Goal: Task Accomplishment & Management: Manage account settings

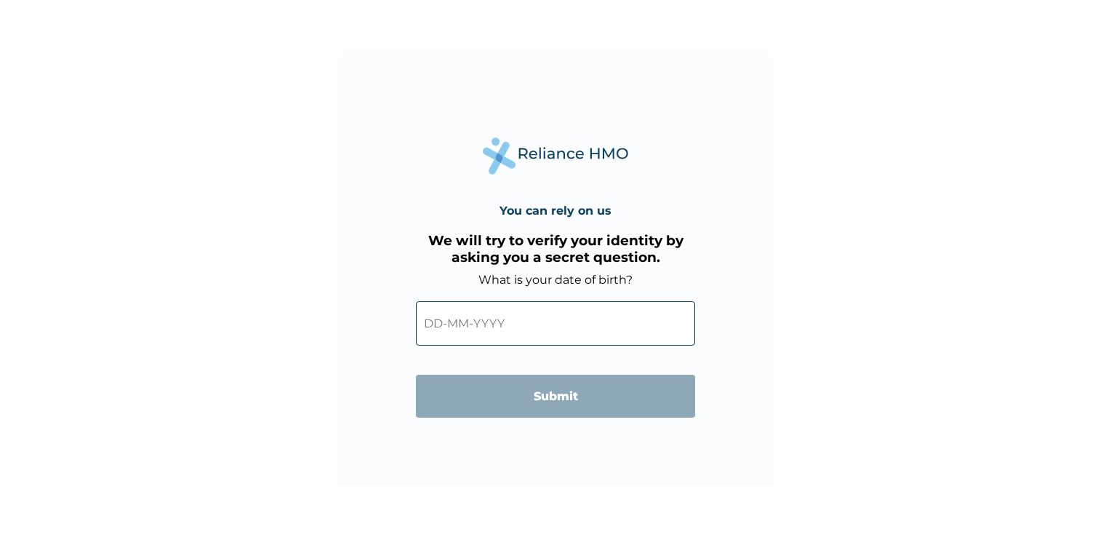
click at [518, 327] on input "text" at bounding box center [555, 323] width 279 height 44
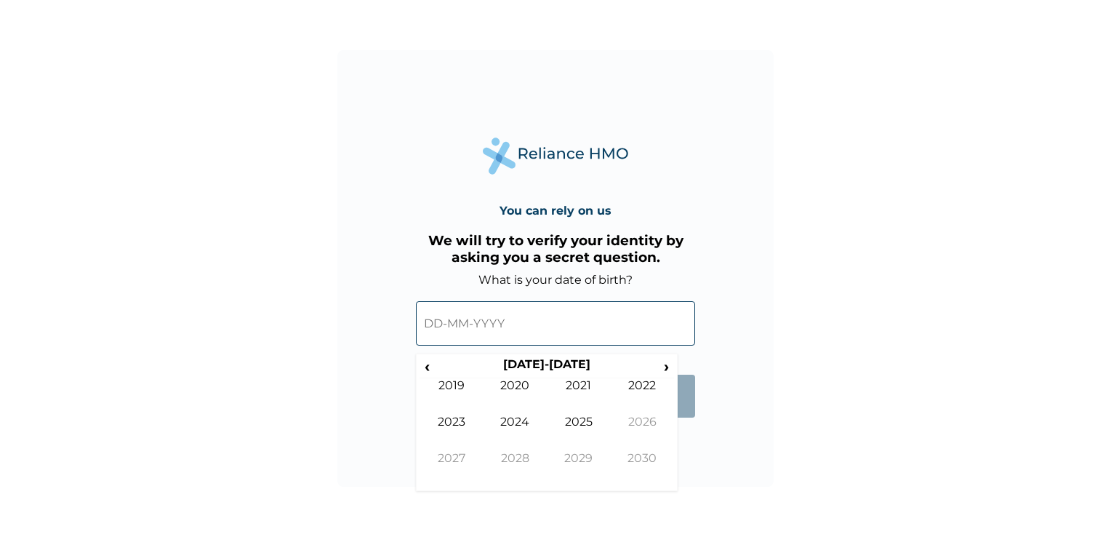
click at [444, 323] on input "text" at bounding box center [555, 323] width 279 height 44
click at [666, 365] on span "›" at bounding box center [667, 366] width 16 height 18
click at [679, 430] on form "What is your date of birth? ‹ 2030-2039 › 2029 2030 2031 2032 2033 2034 2035 20…" at bounding box center [555, 352] width 279 height 159
click at [497, 319] on input "text" at bounding box center [555, 323] width 279 height 44
click at [437, 324] on input "text" at bounding box center [555, 323] width 279 height 44
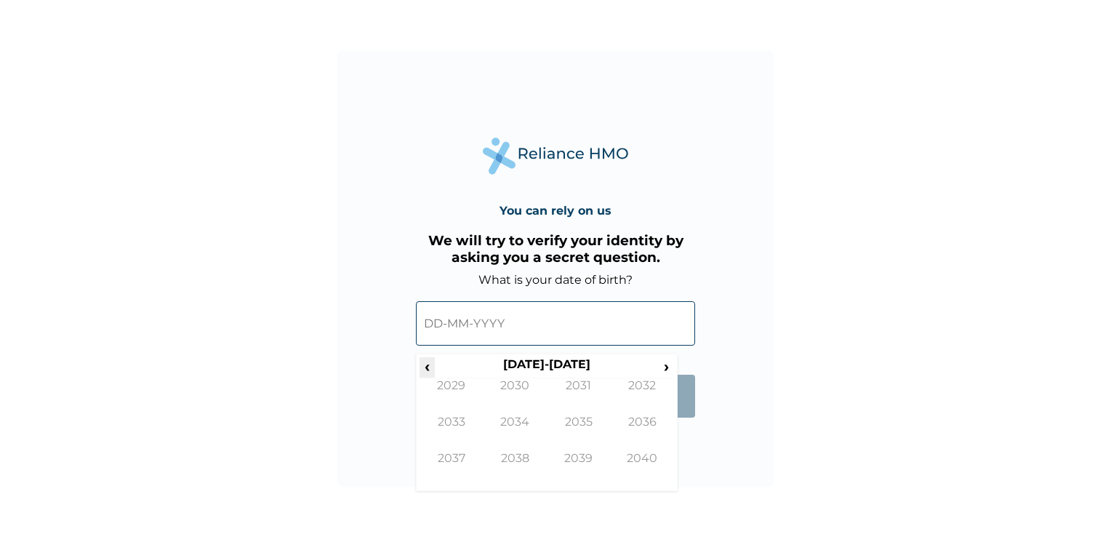
click at [428, 367] on span "‹" at bounding box center [427, 366] width 15 height 18
click at [670, 364] on span "›" at bounding box center [667, 366] width 16 height 18
click at [428, 365] on span "‹" at bounding box center [427, 366] width 15 height 18
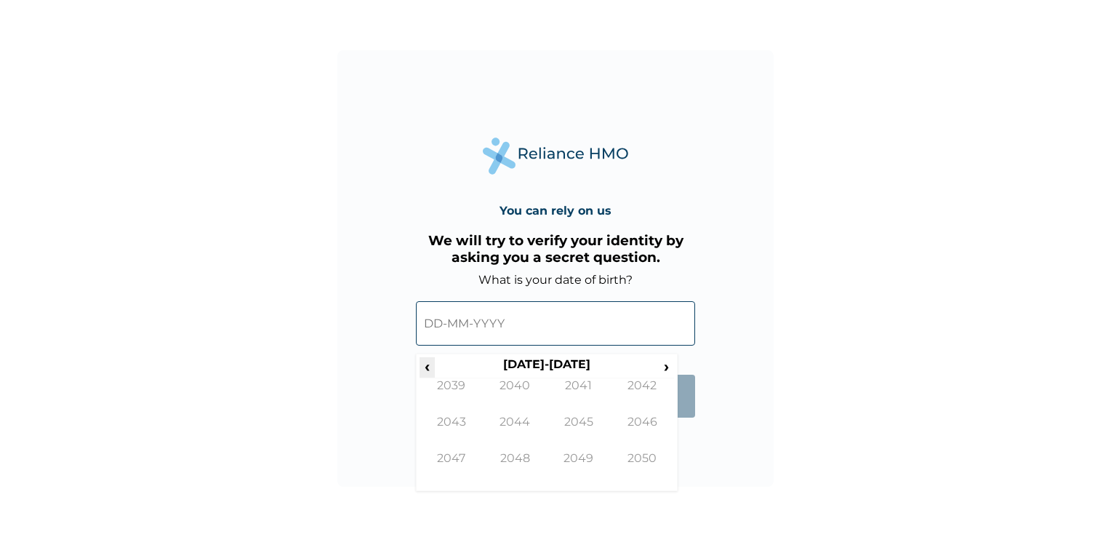
click at [428, 365] on span "‹" at bounding box center [427, 366] width 15 height 18
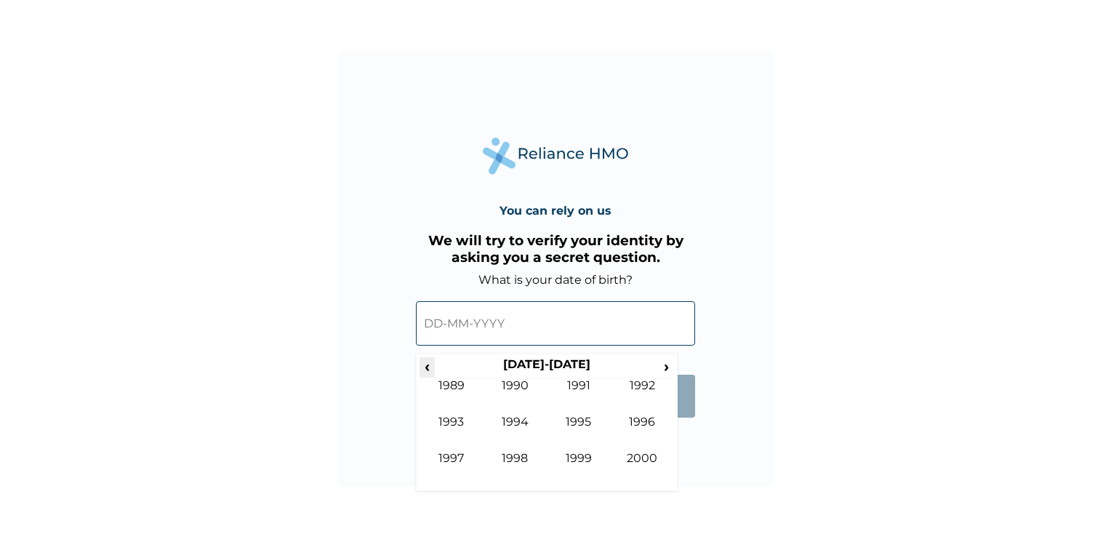
click at [428, 365] on span "‹" at bounding box center [427, 366] width 15 height 18
click at [429, 365] on span "‹" at bounding box center [427, 366] width 15 height 18
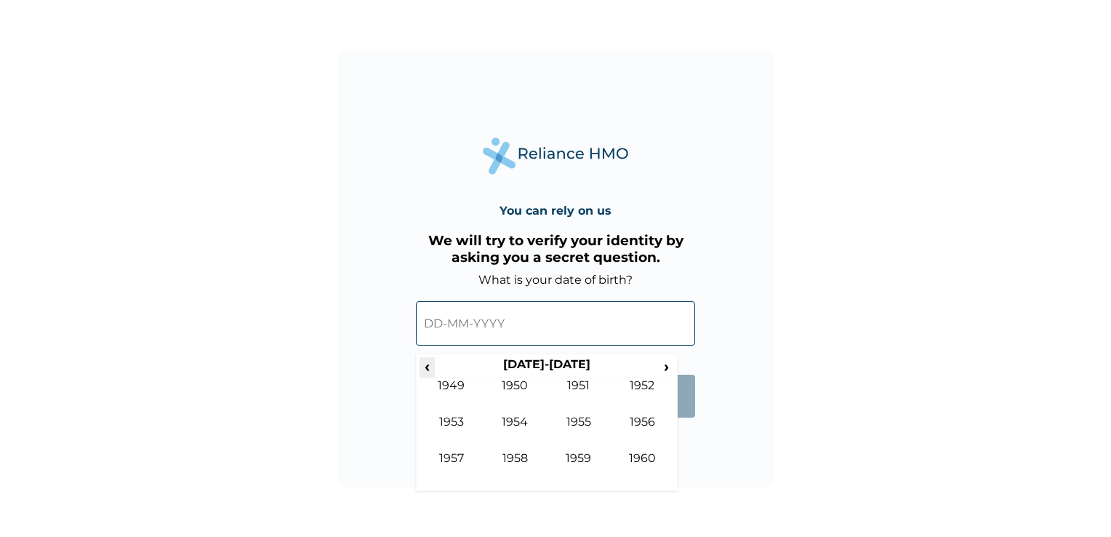
click at [429, 365] on span "‹" at bounding box center [427, 366] width 15 height 18
click at [687, 432] on form "What is your date of birth? ‹ 1900-1909 › 1899 1900 1901 1902 1903 1904 1905 19…" at bounding box center [555, 352] width 279 height 159
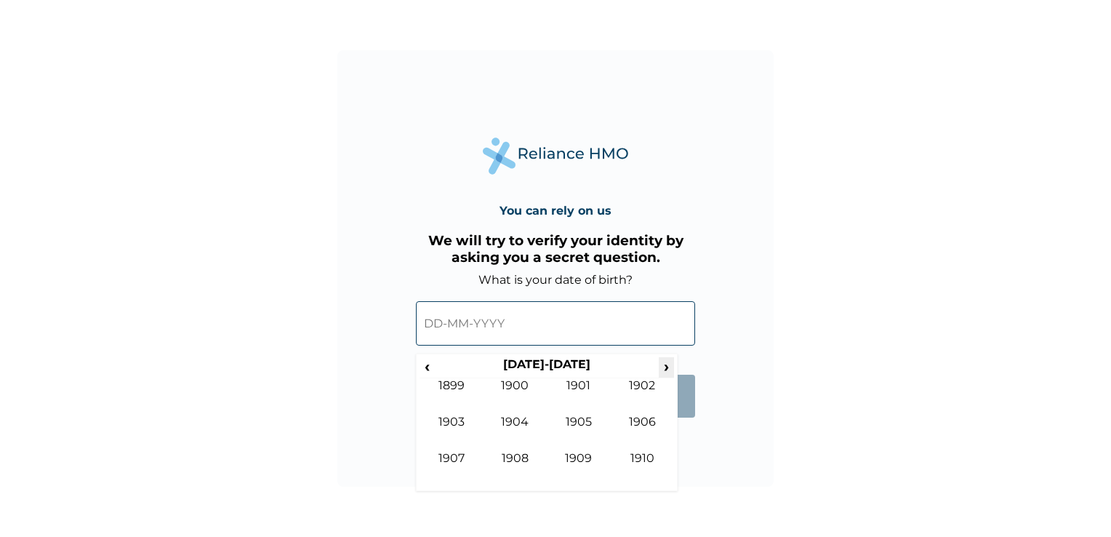
click at [665, 364] on span "›" at bounding box center [667, 366] width 16 height 18
click at [666, 364] on span "›" at bounding box center [667, 366] width 16 height 18
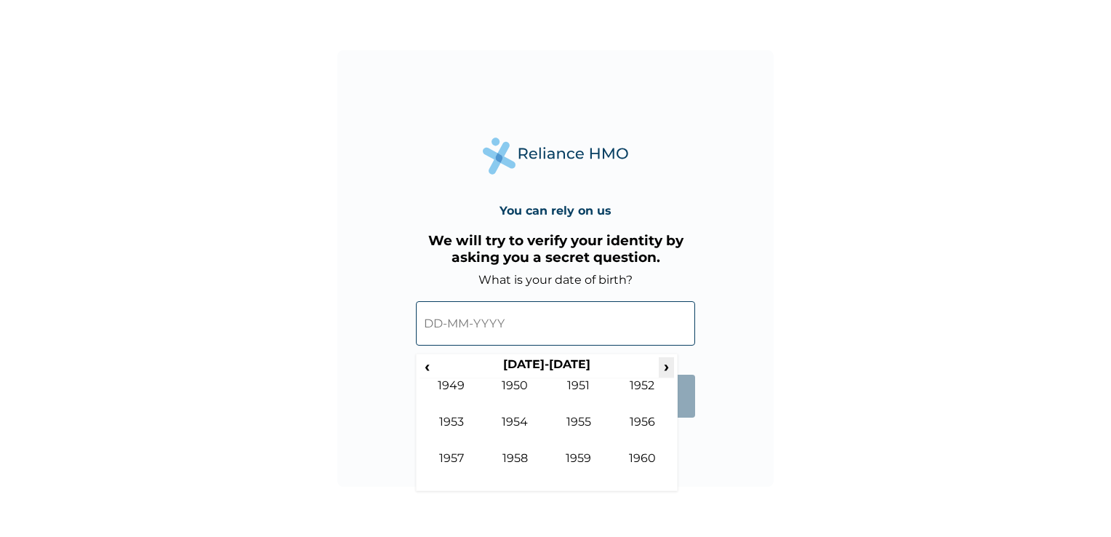
click at [666, 363] on span "›" at bounding box center [667, 366] width 16 height 18
click at [579, 420] on td "1965" at bounding box center [579, 432] width 64 height 36
click at [455, 420] on td "May" at bounding box center [452, 432] width 64 height 36
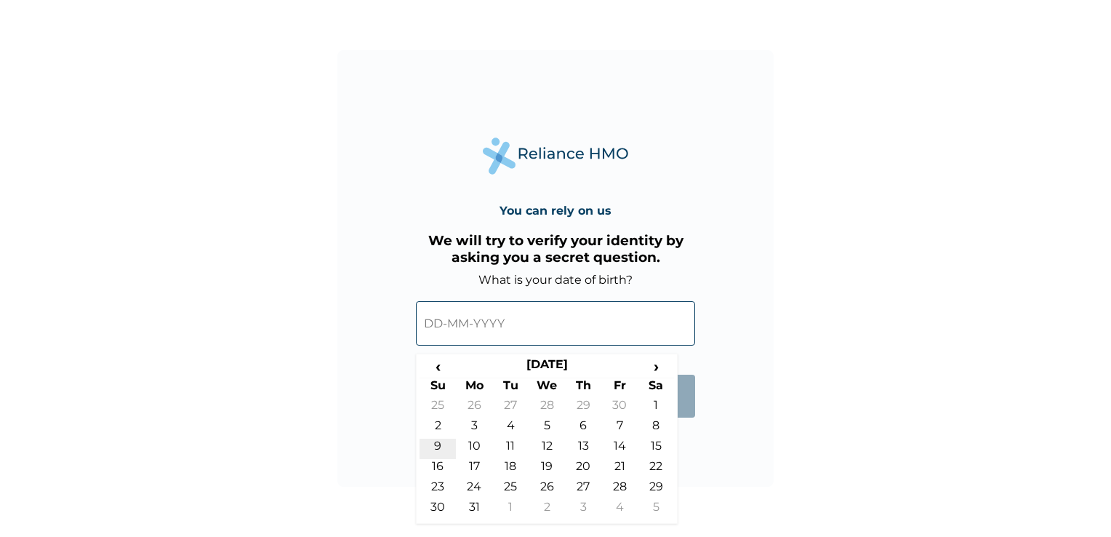
click at [436, 446] on td "9" at bounding box center [438, 448] width 36 height 20
type input "09-05-1965"
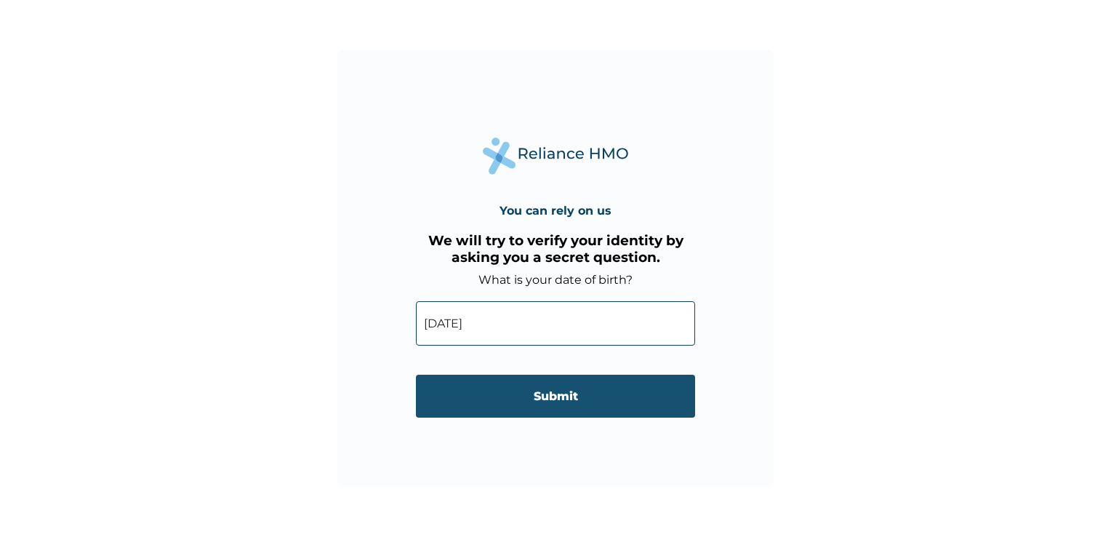
click at [557, 397] on input "Submit" at bounding box center [555, 395] width 279 height 43
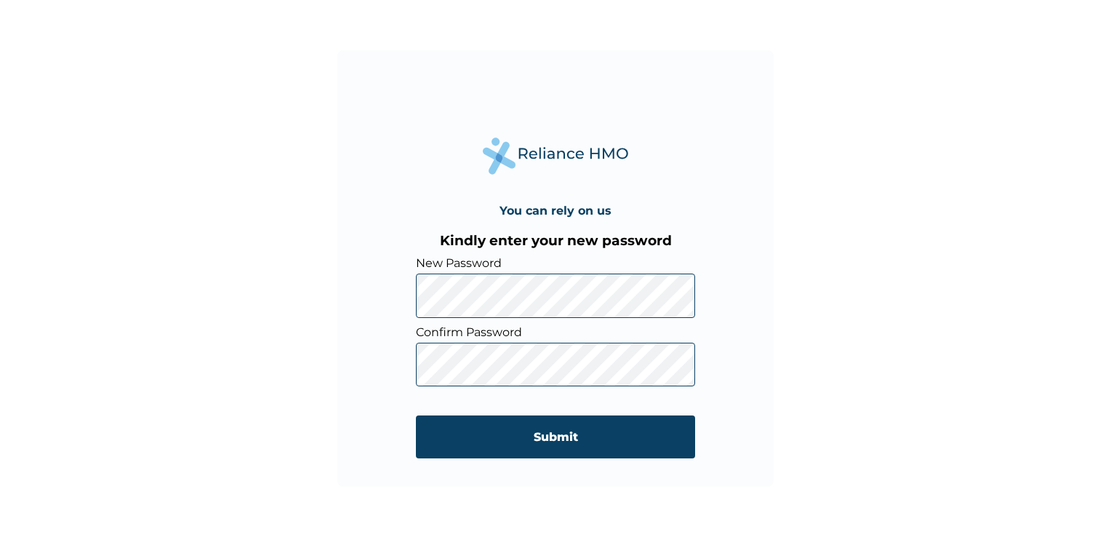
click at [873, 269] on div "You can rely on us Kindly enter your new password New Password Confirm Password…" at bounding box center [555, 268] width 1111 height 537
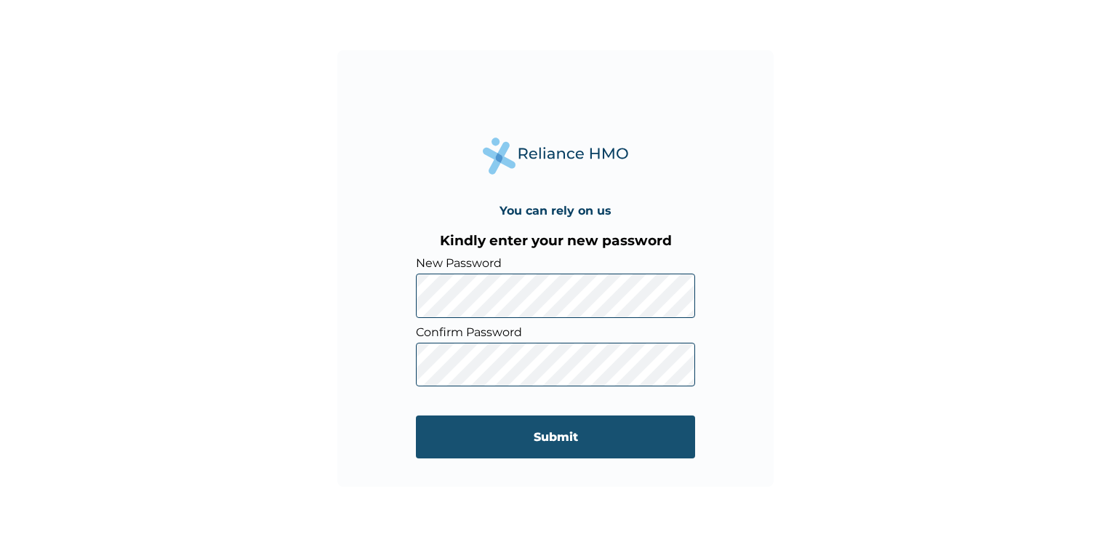
click at [568, 436] on input "Submit" at bounding box center [555, 436] width 279 height 43
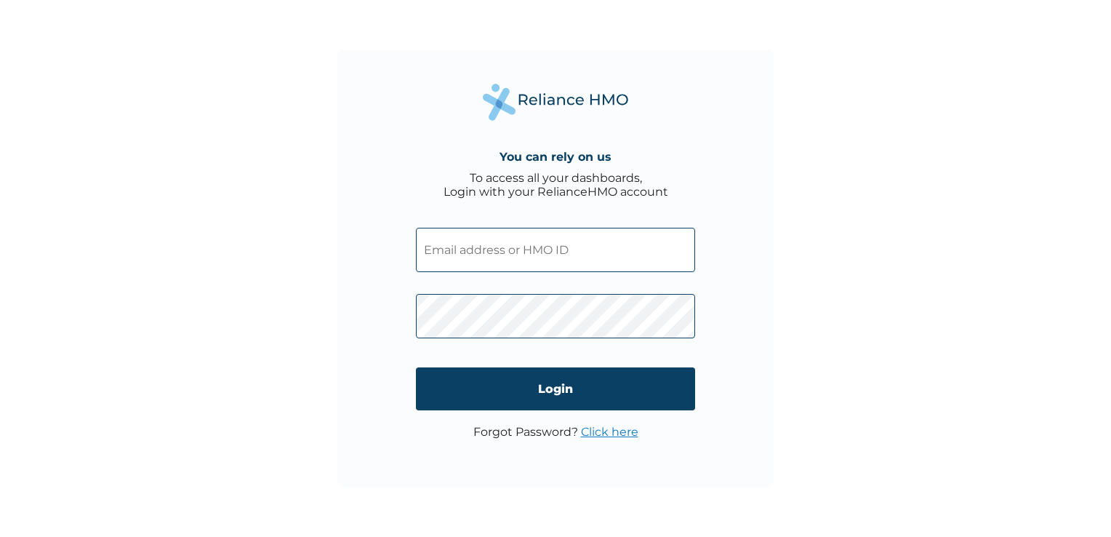
click at [502, 249] on input "text" at bounding box center [555, 250] width 279 height 44
click at [526, 252] on input "text" at bounding box center [555, 250] width 279 height 44
click at [583, 255] on input "sha" at bounding box center [555, 250] width 279 height 44
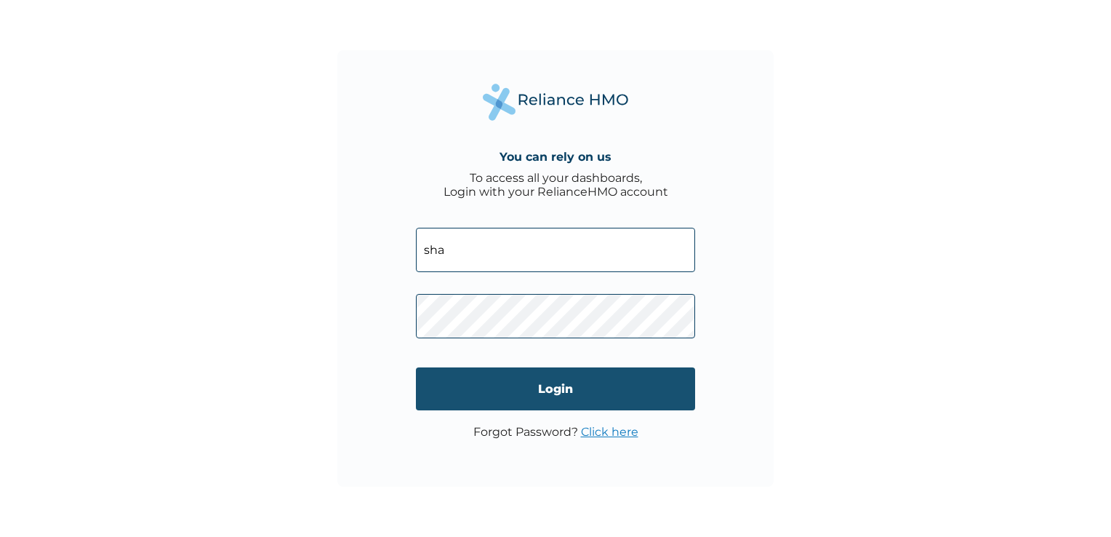
type input "sha"
click at [553, 387] on input "Login" at bounding box center [555, 388] width 279 height 43
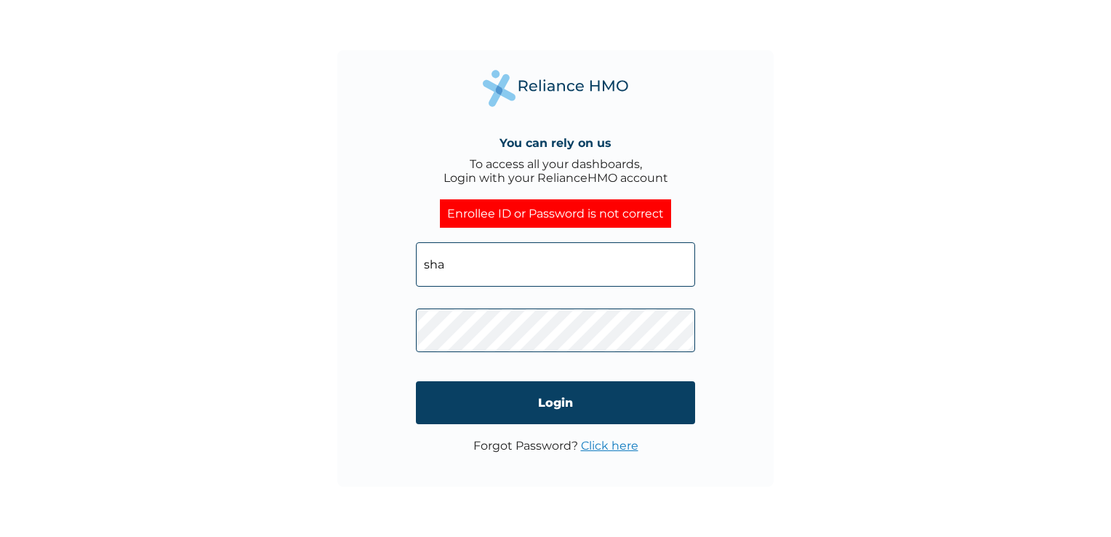
click at [461, 262] on input "sha" at bounding box center [555, 264] width 279 height 44
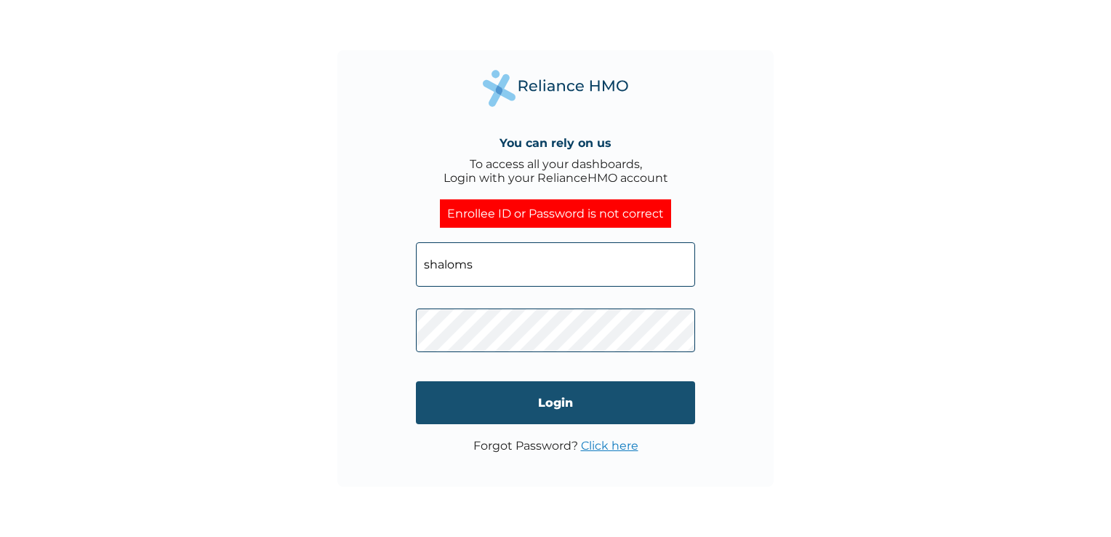
type input "shaloms"
click at [553, 411] on input "Login" at bounding box center [555, 402] width 279 height 43
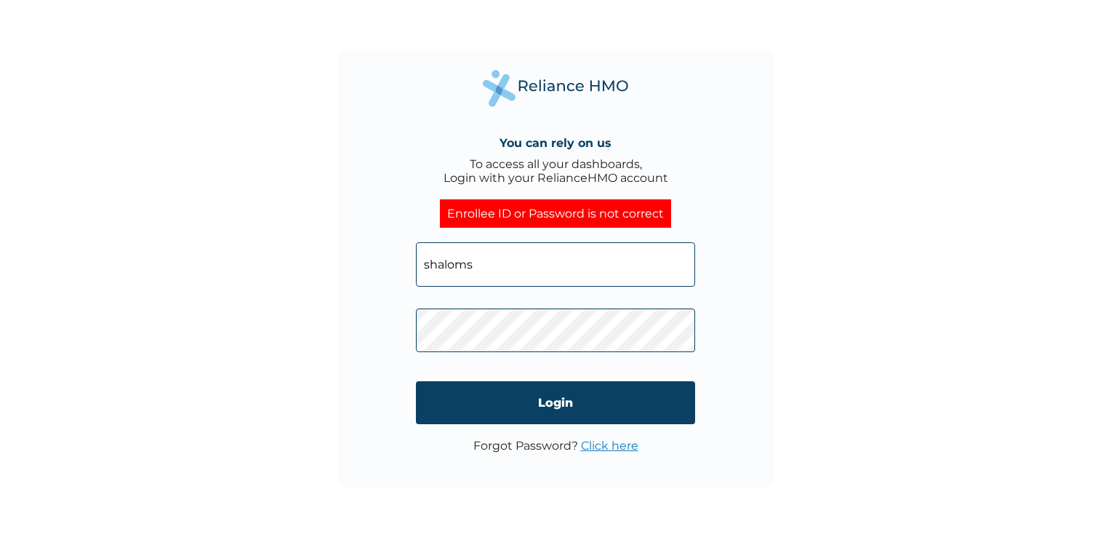
click at [486, 266] on input "shaloms" at bounding box center [555, 264] width 279 height 44
type input "shaloms@resourcery.com"
click at [836, 348] on div "You can rely on us To access all your dashboards, Login with your RelianceHMO a…" at bounding box center [555, 268] width 1111 height 537
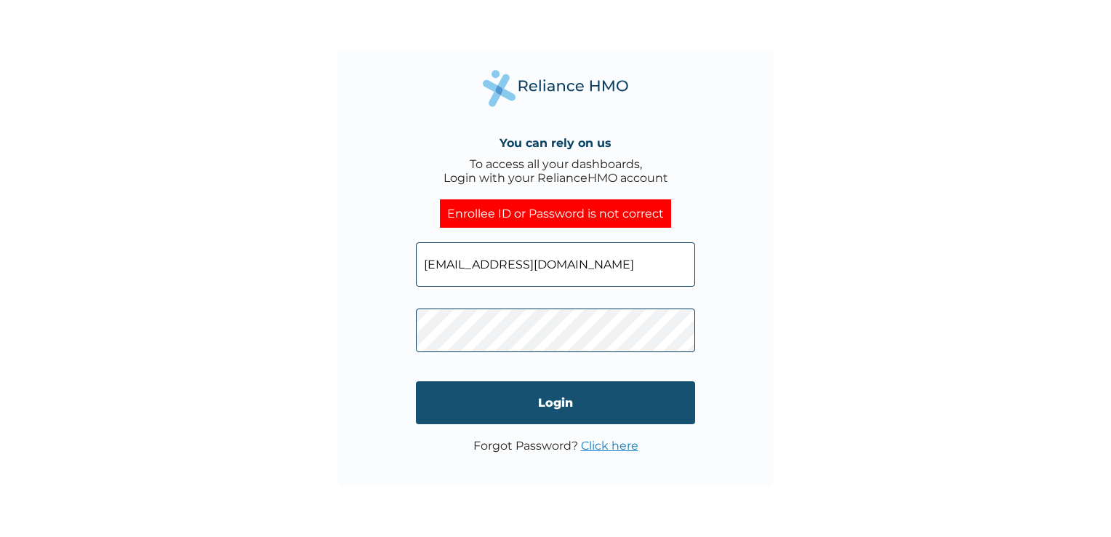
click at [573, 406] on input "Login" at bounding box center [555, 402] width 279 height 43
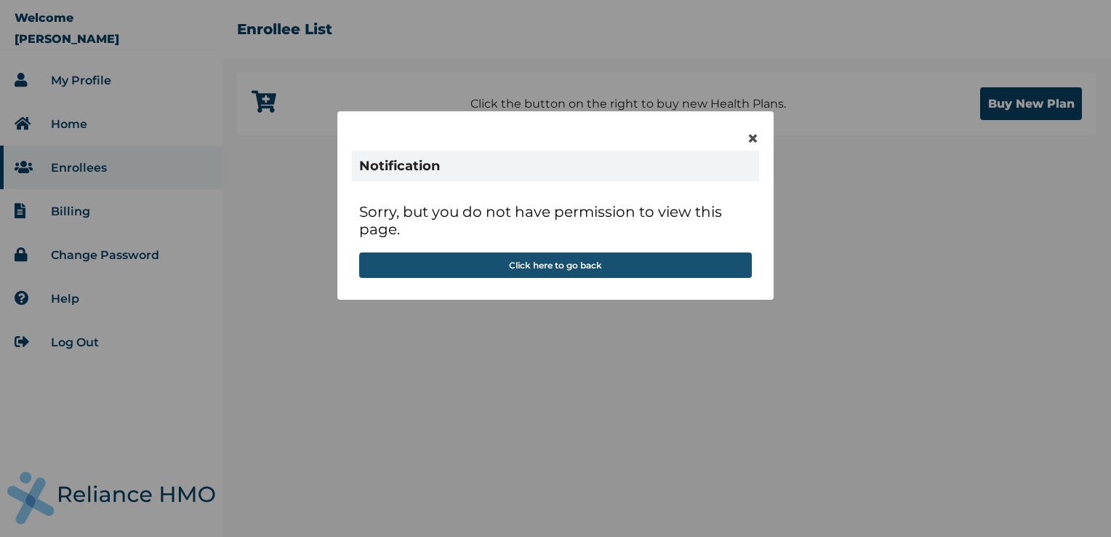
click at [587, 265] on button "Click here to go back" at bounding box center [555, 264] width 393 height 25
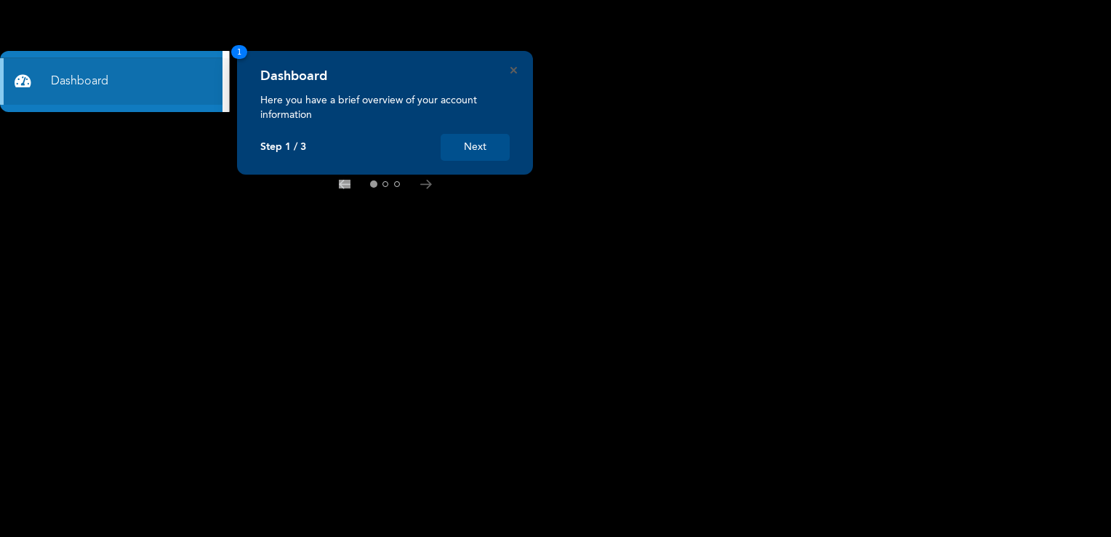
click at [476, 148] on button "Next" at bounding box center [475, 147] width 69 height 27
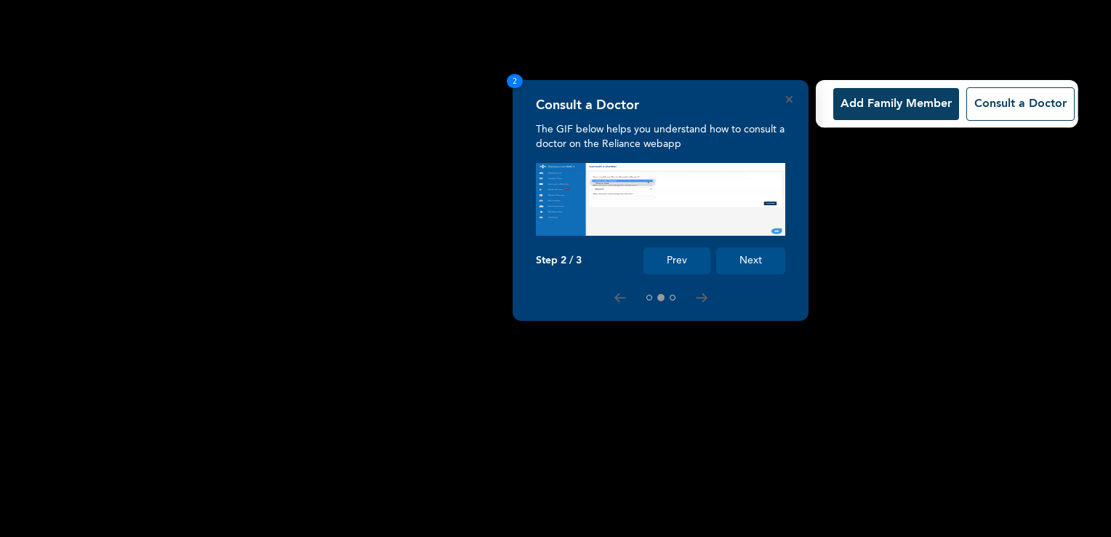
click at [756, 260] on button "Next" at bounding box center [750, 260] width 69 height 27
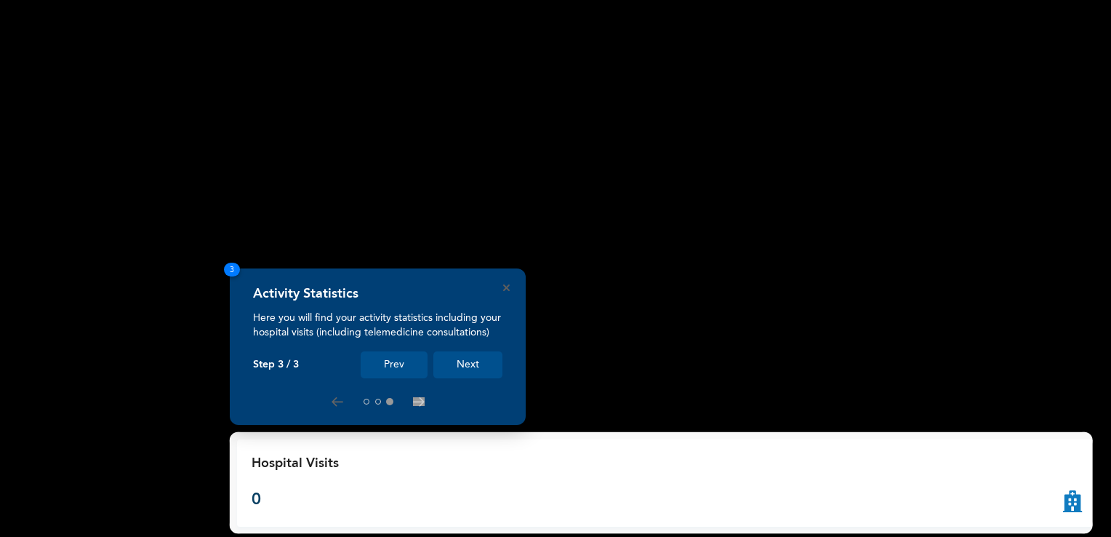
click at [479, 363] on button "Next" at bounding box center [467, 364] width 69 height 27
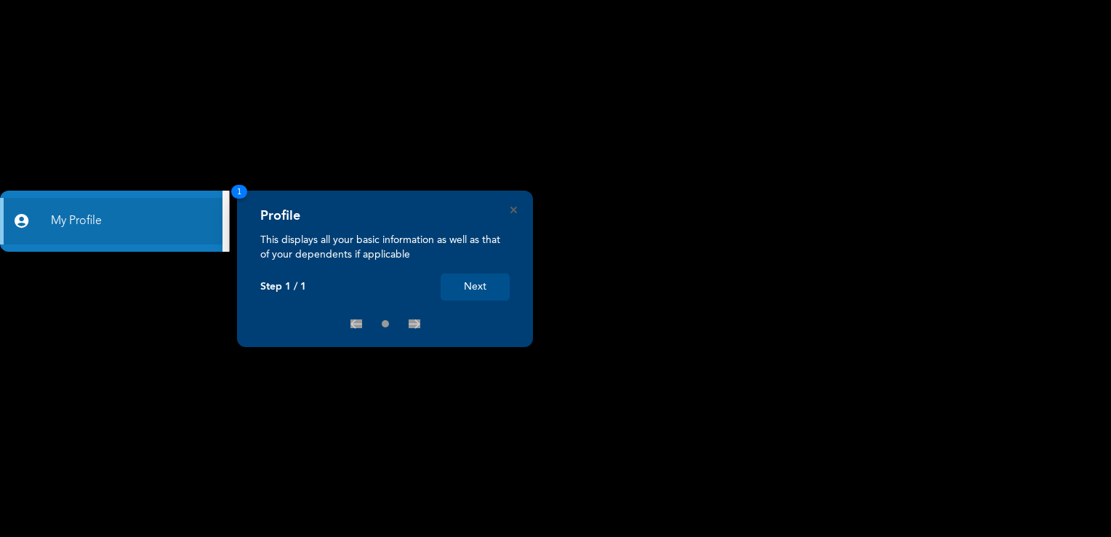
click at [490, 289] on button "Next" at bounding box center [475, 286] width 69 height 27
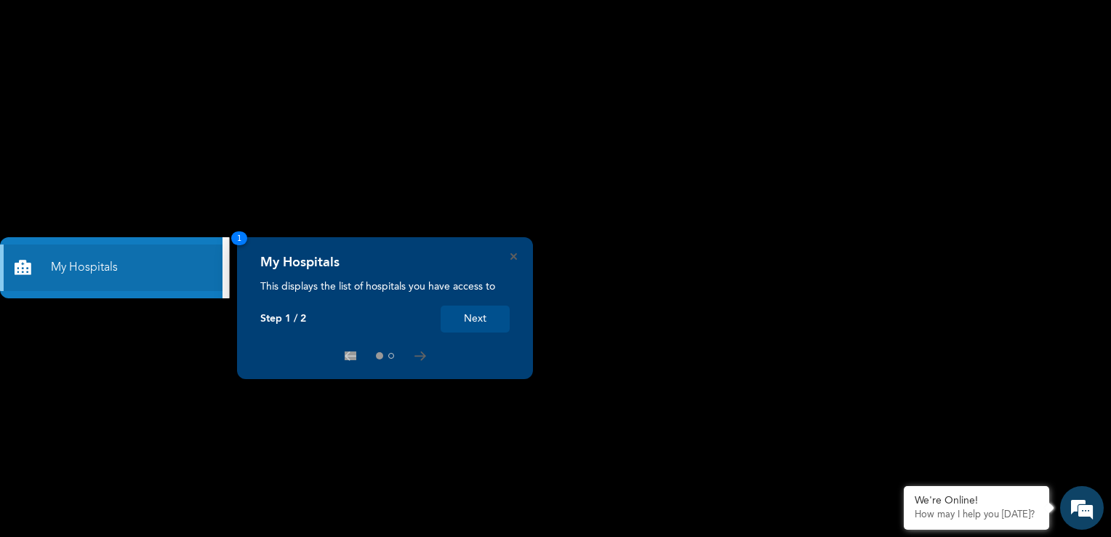
click at [1019, 295] on rect at bounding box center [555, 268] width 1111 height 537
